Goal: Transaction & Acquisition: Purchase product/service

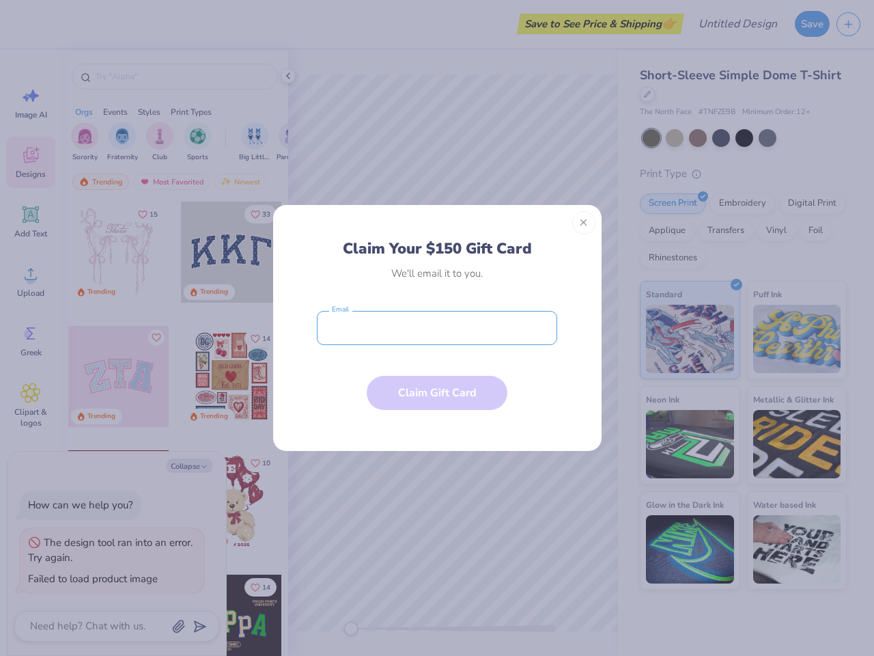
type textarea "x"
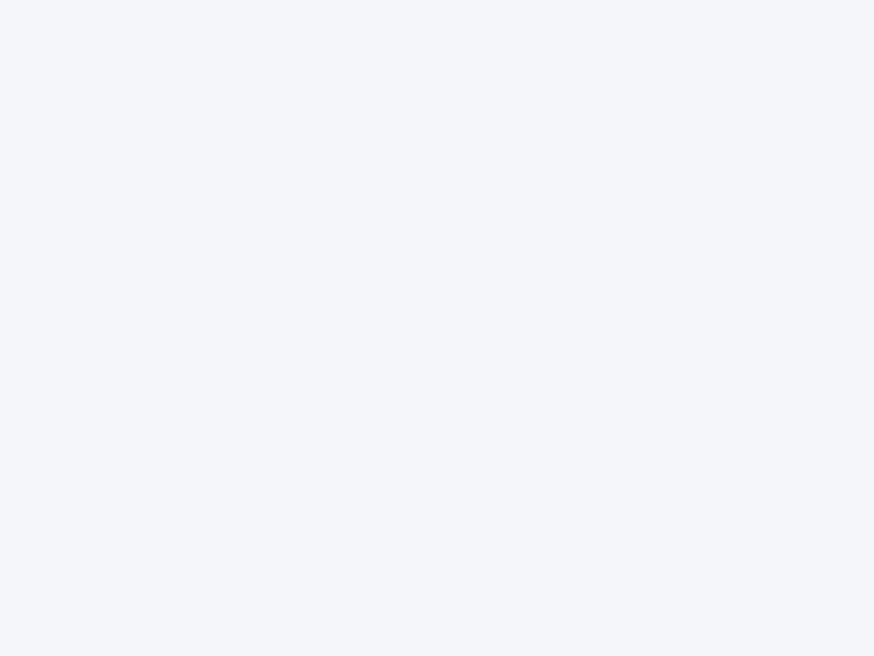
click at [437, 328] on div at bounding box center [437, 328] width 874 height 656
